Goal: Transaction & Acquisition: Purchase product/service

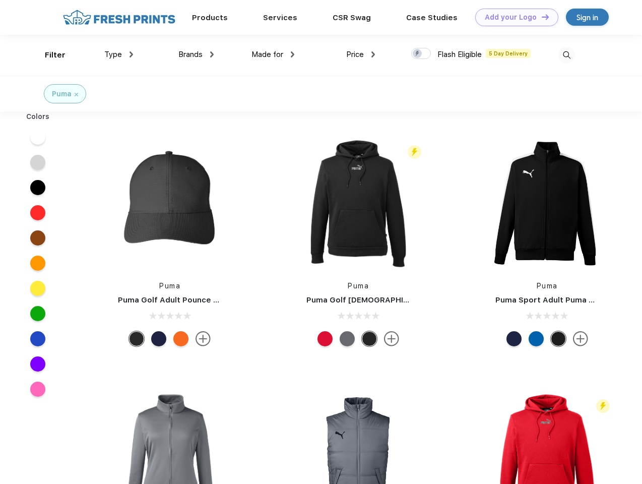
click at [513, 17] on link "Add your Logo Design Tool" at bounding box center [516, 18] width 83 height 18
click at [0, 0] on div "Design Tool" at bounding box center [0, 0] width 0 height 0
click at [541, 17] on link "Add your Logo Design Tool" at bounding box center [516, 18] width 83 height 18
click at [48, 55] on div "Filter" at bounding box center [55, 55] width 21 height 12
click at [119, 54] on span "Type" at bounding box center [113, 54] width 18 height 9
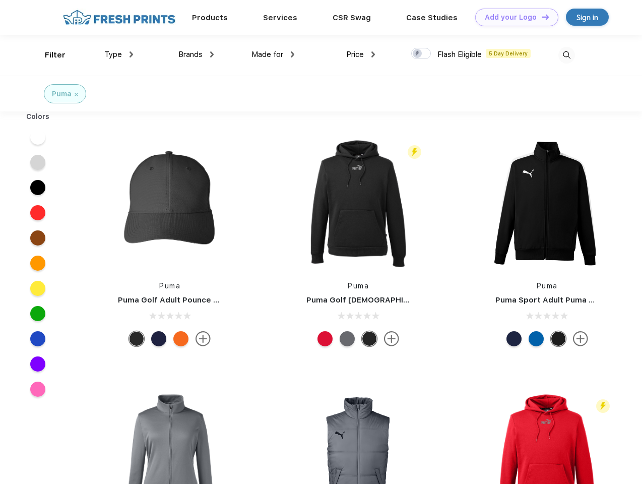
click at [196, 54] on span "Brands" at bounding box center [190, 54] width 24 height 9
click at [273, 54] on span "Made for" at bounding box center [268, 54] width 32 height 9
click at [361, 54] on span "Price" at bounding box center [355, 54] width 18 height 9
click at [422, 54] on div at bounding box center [421, 53] width 20 height 11
click at [418, 54] on input "checkbox" at bounding box center [414, 50] width 7 height 7
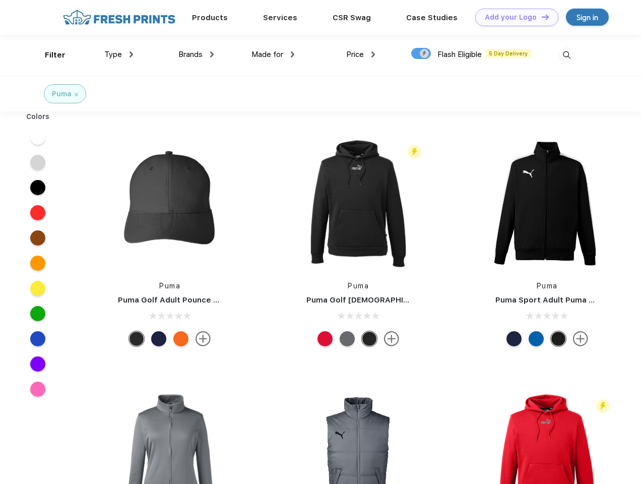
click at [567, 55] on img at bounding box center [567, 55] width 17 height 17
